Goal: Transaction & Acquisition: Purchase product/service

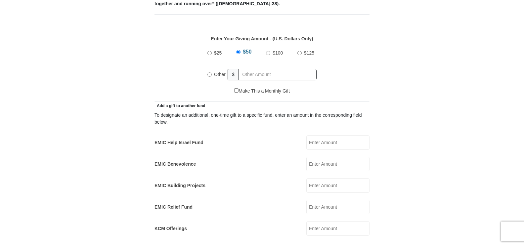
scroll to position [298, 0]
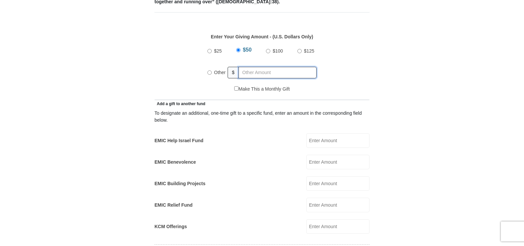
radio input "true"
click at [255, 67] on input "text" at bounding box center [279, 73] width 76 height 12
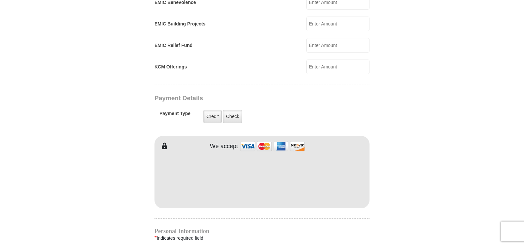
scroll to position [463, 0]
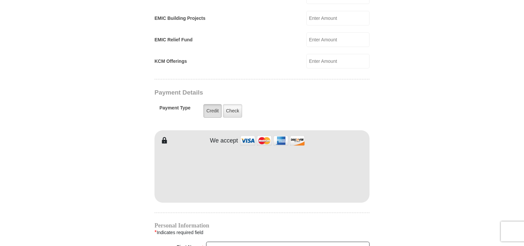
type input "284.00"
click at [217, 106] on label "Credit" at bounding box center [213, 111] width 18 height 14
click at [0, 0] on input "Credit" at bounding box center [0, 0] width 0 height 0
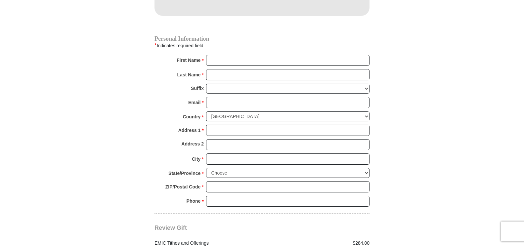
scroll to position [662, 0]
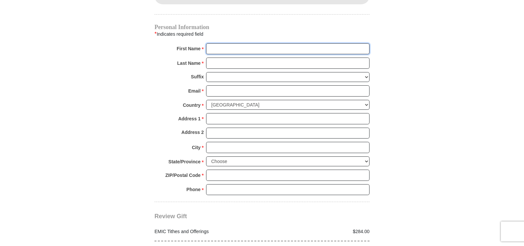
click at [251, 43] on input "First Name *" at bounding box center [288, 48] width 164 height 11
type input "[PERSON_NAME] & [PERSON_NAME]"
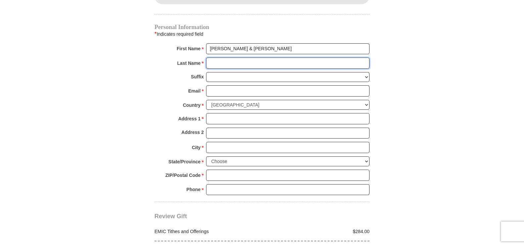
type input "[PERSON_NAME]"
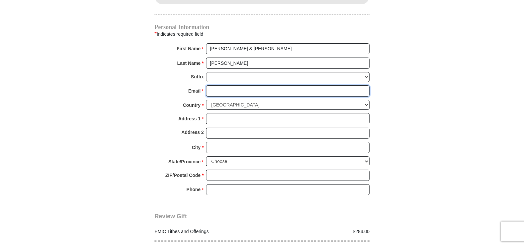
type input "[EMAIL_ADDRESS][DOMAIN_NAME]"
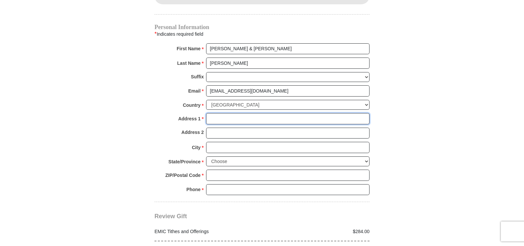
type input "[STREET_ADDRESS]"
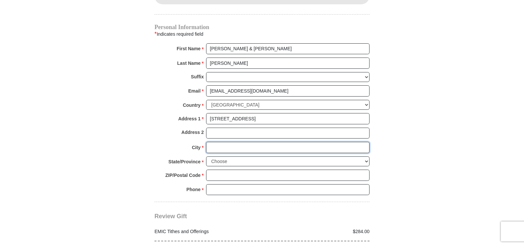
type input "Atlantic"
select select "IA"
type input "50022"
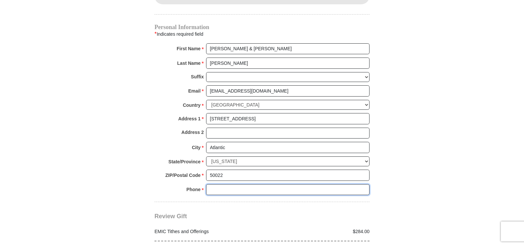
type input "2177992186"
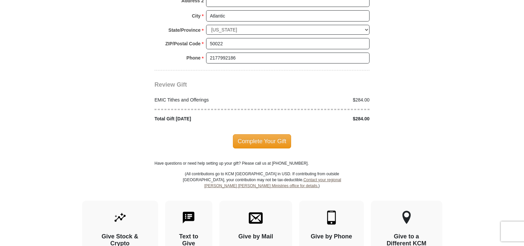
scroll to position [794, 0]
click at [265, 134] on span "Complete Your Gift" at bounding box center [262, 141] width 59 height 14
